Goal: Task Accomplishment & Management: Manage account settings

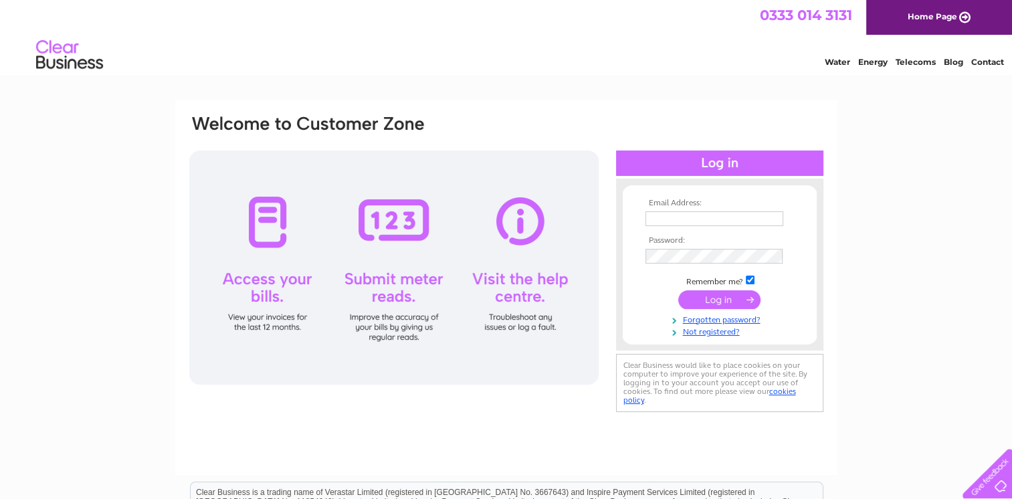
type input "quickshifttyres@hotmail.com"
click at [711, 296] on input "submit" at bounding box center [719, 299] width 82 height 19
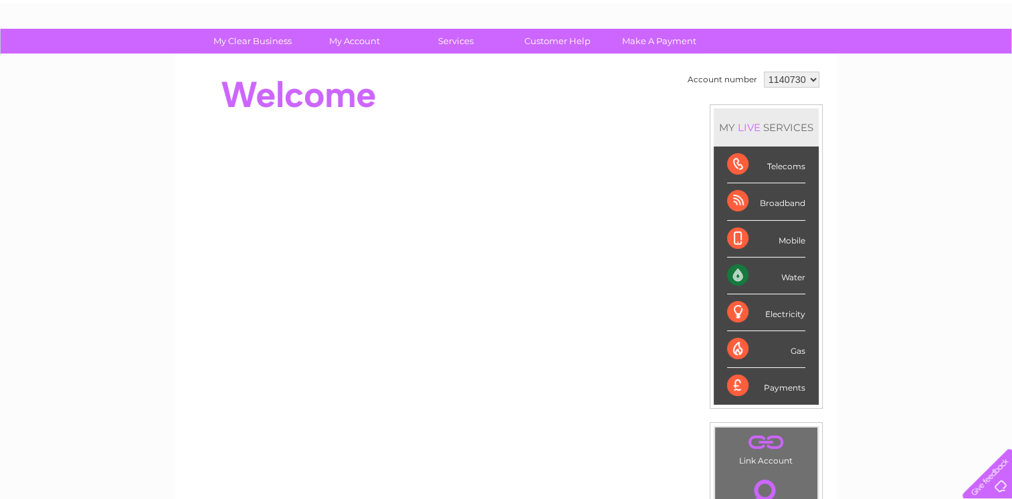
scroll to position [67, 0]
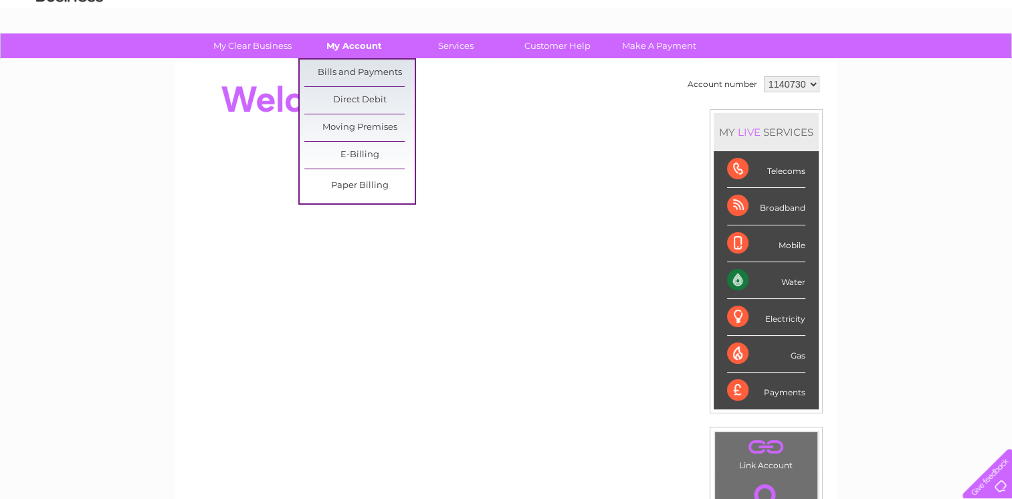
click at [362, 50] on link "My Account" at bounding box center [354, 45] width 110 height 25
click at [363, 70] on link "Bills and Payments" at bounding box center [359, 73] width 110 height 27
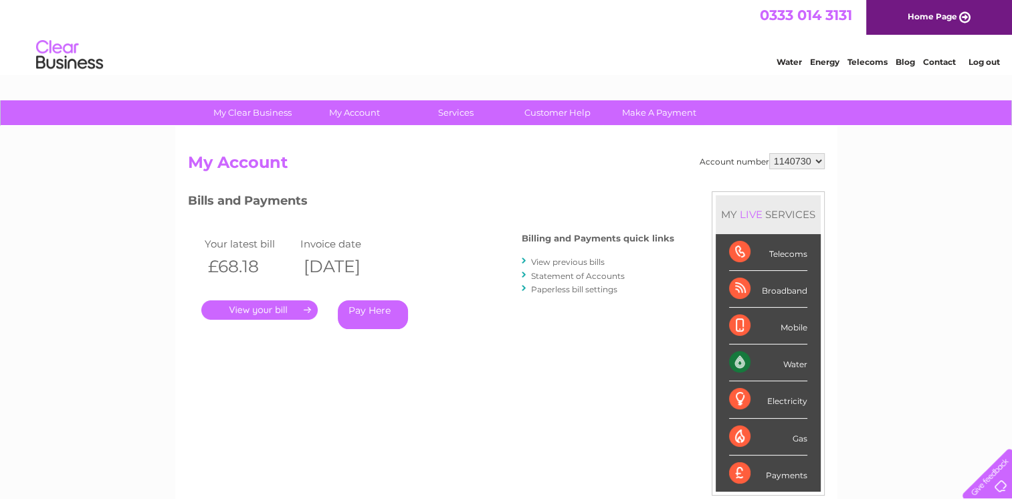
click at [267, 308] on link "." at bounding box center [259, 309] width 116 height 19
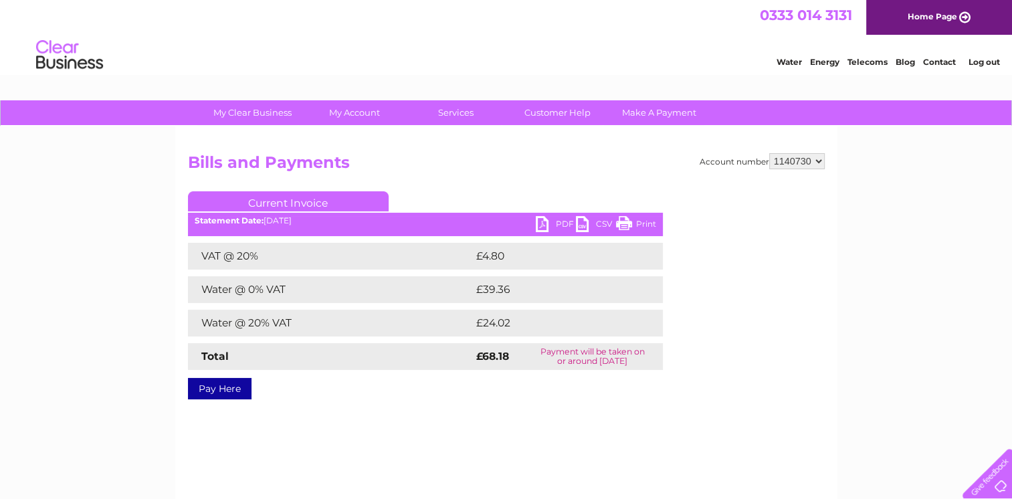
click at [543, 225] on link "PDF" at bounding box center [556, 225] width 40 height 19
click at [977, 60] on link "Log out" at bounding box center [982, 62] width 31 height 10
